Goal: Navigation & Orientation: Find specific page/section

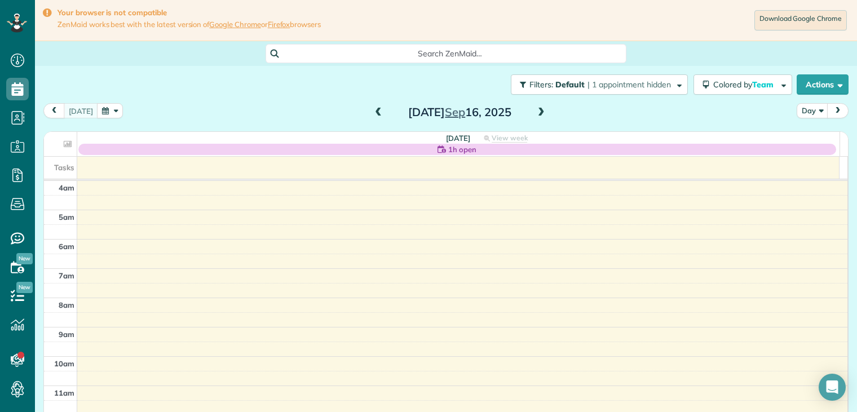
scroll to position [88, 0]
click at [108, 112] on button "button" at bounding box center [110, 110] width 26 height 15
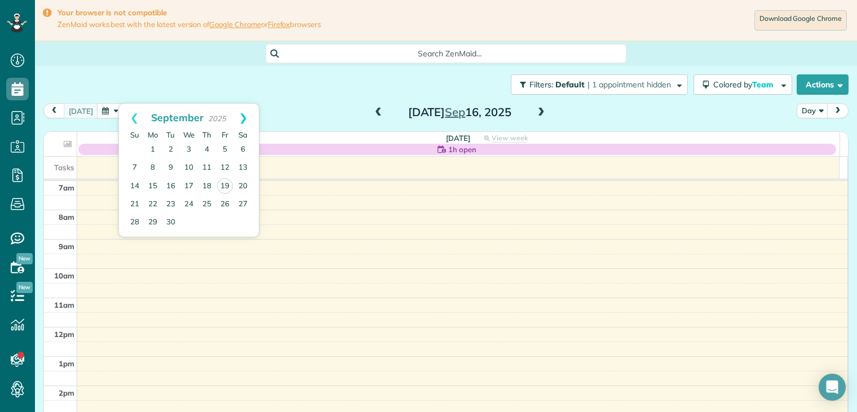
click at [245, 116] on link "Next" at bounding box center [243, 118] width 31 height 28
click at [244, 116] on link "Next" at bounding box center [243, 118] width 31 height 28
click at [135, 119] on link "Prev" at bounding box center [134, 118] width 31 height 28
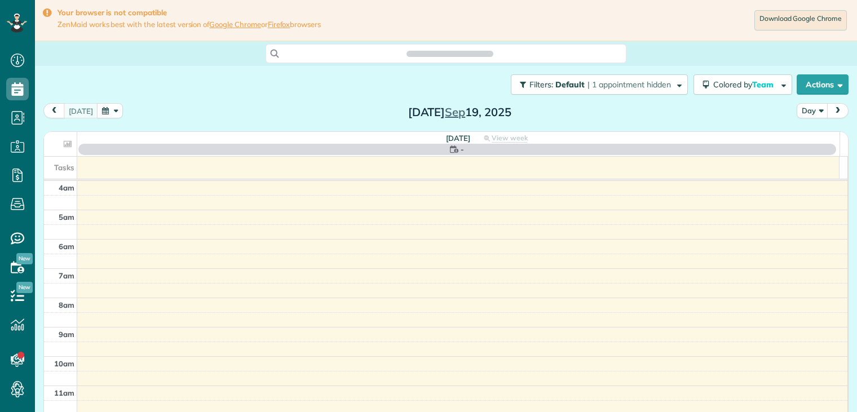
scroll to position [88, 0]
